Goal: Information Seeking & Learning: Check status

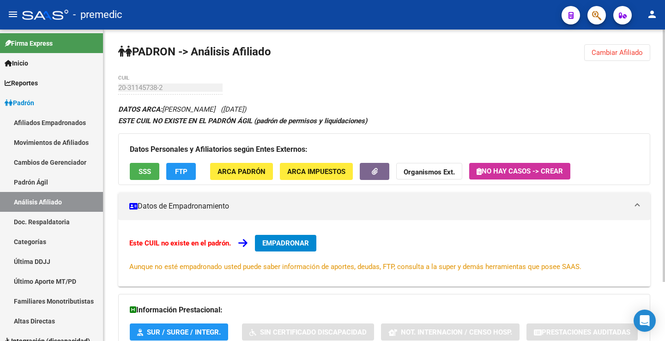
click at [615, 53] on span "Cambiar Afiliado" at bounding box center [616, 52] width 51 height 8
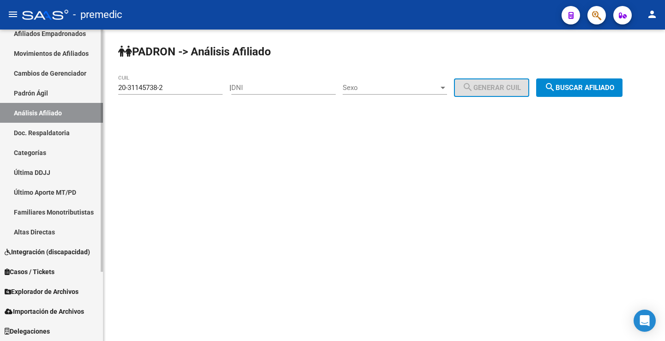
drag, startPoint x: 156, startPoint y: 88, endPoint x: 72, endPoint y: 84, distance: 84.1
click at [60, 81] on mat-sidenav-container "Firma Express Inicio Calendario SSS Instructivos Contacto OS Reportes Padrón Tr…" at bounding box center [332, 186] width 665 height 312
paste input "3-35603606-9"
click at [584, 85] on span "search Buscar afiliado" at bounding box center [579, 88] width 70 height 8
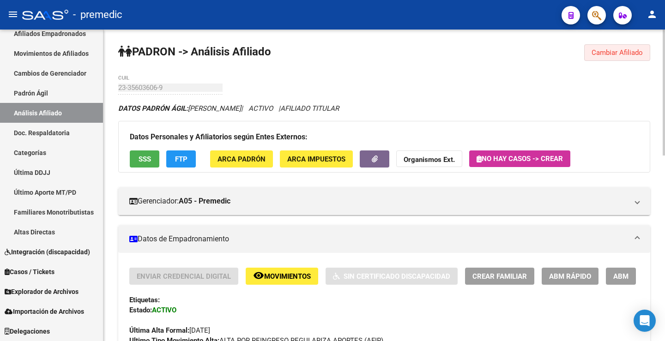
drag, startPoint x: 621, startPoint y: 50, endPoint x: 157, endPoint y: 79, distance: 465.4
click at [616, 49] on span "Cambiar Afiliado" at bounding box center [616, 52] width 51 height 8
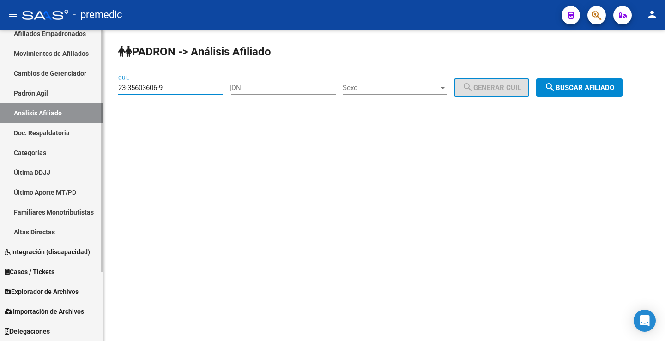
drag, startPoint x: 174, startPoint y: 88, endPoint x: 251, endPoint y: 96, distance: 77.5
click at [24, 77] on mat-sidenav-container "Firma Express Inicio Calendario SSS Instructivos Contacto OS Reportes Padrón Tr…" at bounding box center [332, 186] width 665 height 312
paste input "7-25386028-1"
type input "27-25386028-1"
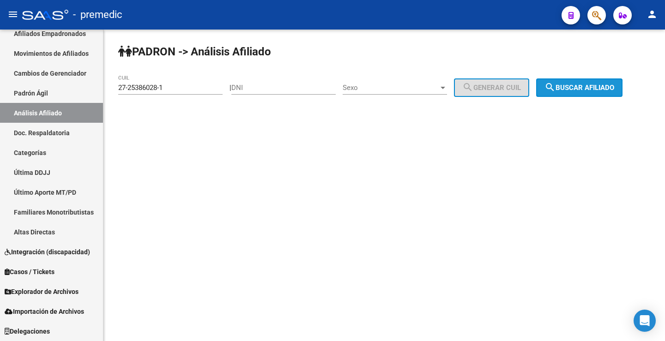
click at [580, 95] on button "search Buscar afiliado" at bounding box center [579, 87] width 86 height 18
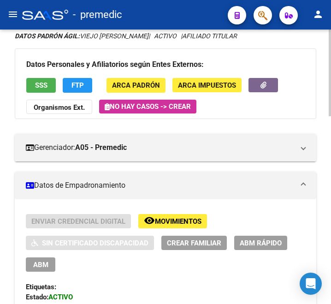
scroll to position [3, 0]
